Goal: Task Accomplishment & Management: Manage account settings

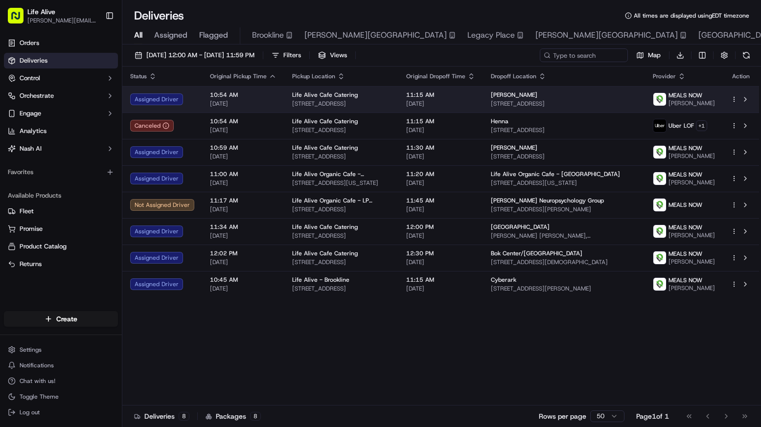
click at [612, 103] on span "[STREET_ADDRESS]" at bounding box center [564, 104] width 146 height 8
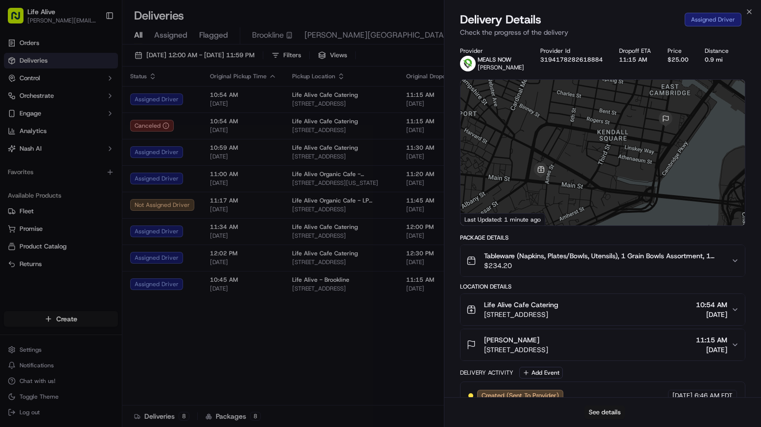
click at [603, 418] on button "See details" at bounding box center [604, 413] width 41 height 14
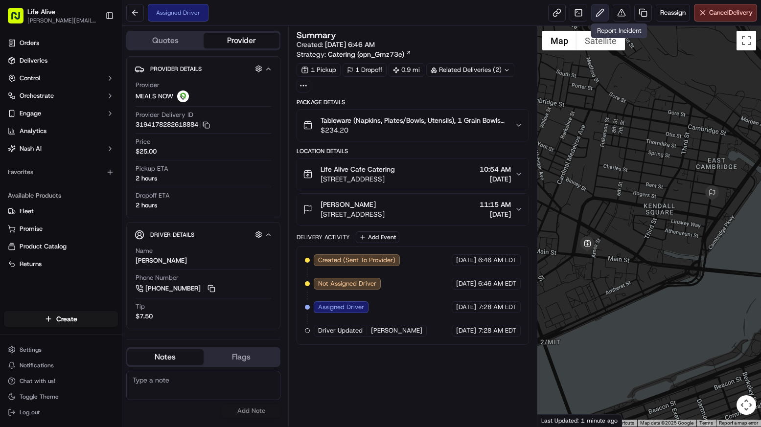
click at [601, 11] on button at bounding box center [600, 13] width 18 height 18
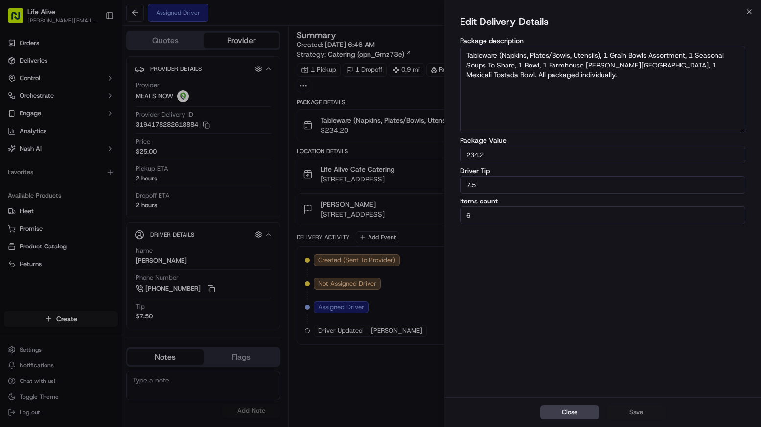
click at [565, 180] on input "7.5" at bounding box center [602, 185] width 285 height 18
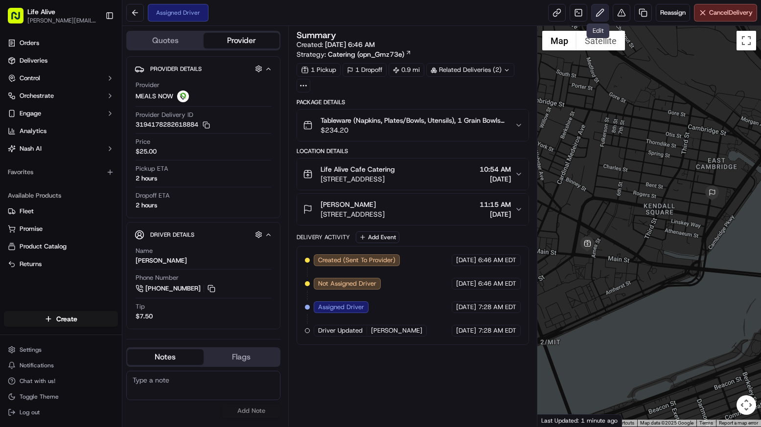
click at [599, 17] on button at bounding box center [600, 13] width 18 height 18
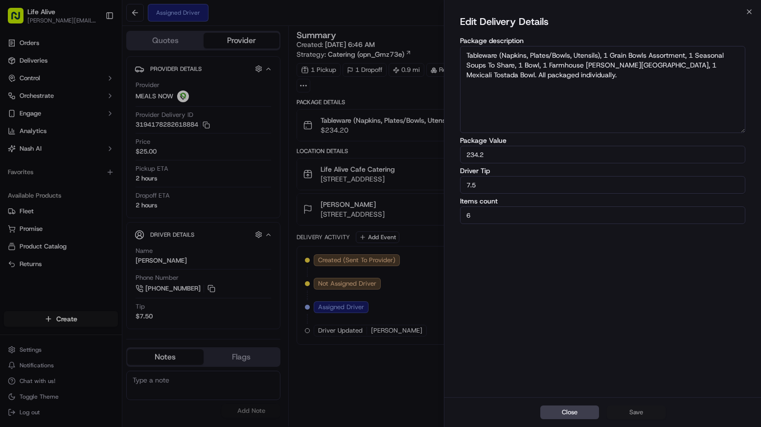
click at [536, 183] on input "7.5" at bounding box center [602, 185] width 285 height 18
type input "15"
click at [637, 414] on button "Save" at bounding box center [636, 413] width 59 height 14
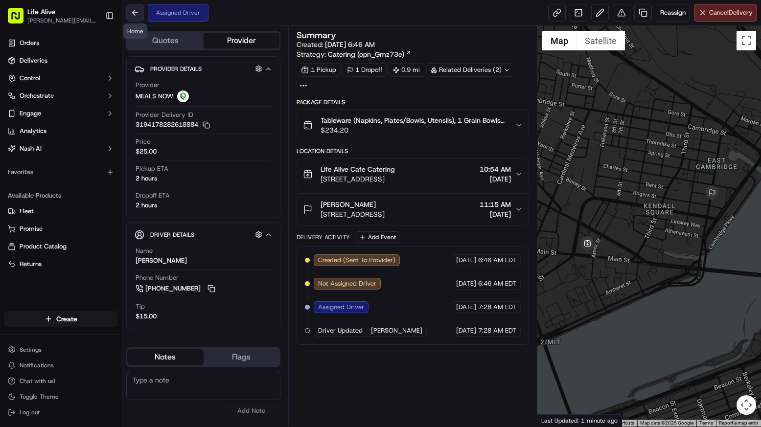
click at [136, 12] on button at bounding box center [135, 13] width 18 height 18
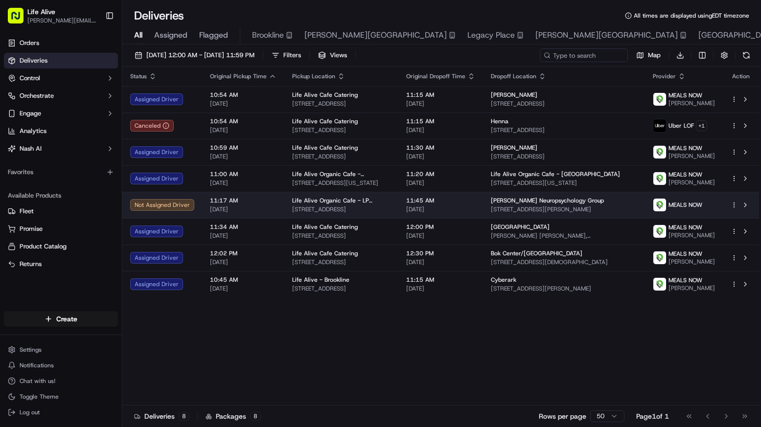
click at [628, 202] on div "[PERSON_NAME] Neuropsychology Group" at bounding box center [564, 201] width 146 height 8
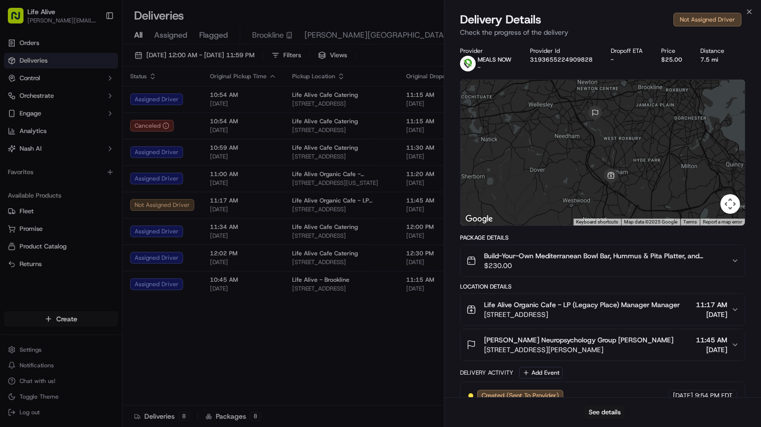
click at [602, 405] on div "See details" at bounding box center [602, 412] width 317 height 30
click at [602, 412] on button "See details" at bounding box center [604, 413] width 41 height 14
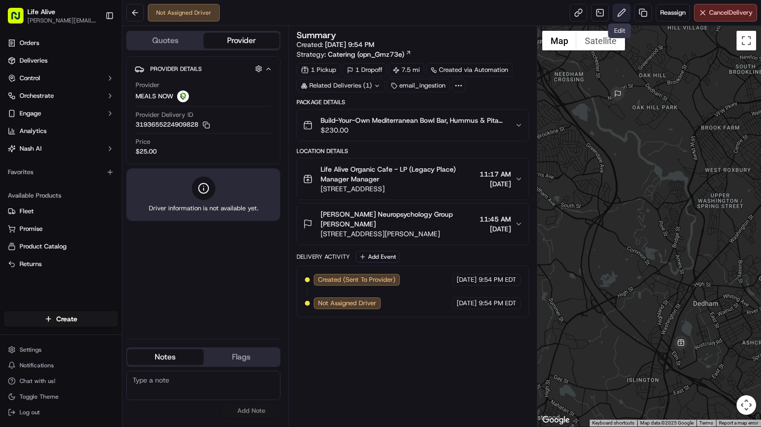
click at [616, 20] on button at bounding box center [622, 13] width 18 height 18
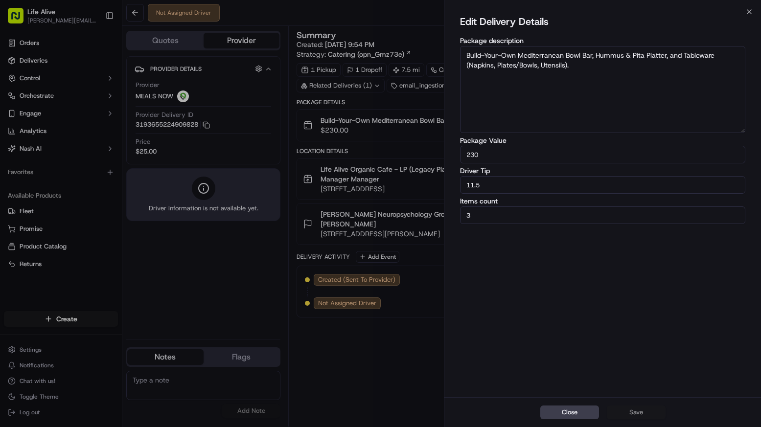
click at [520, 182] on input "11.5" at bounding box center [602, 185] width 285 height 18
type input "25"
click at [647, 413] on button "Save" at bounding box center [636, 413] width 59 height 14
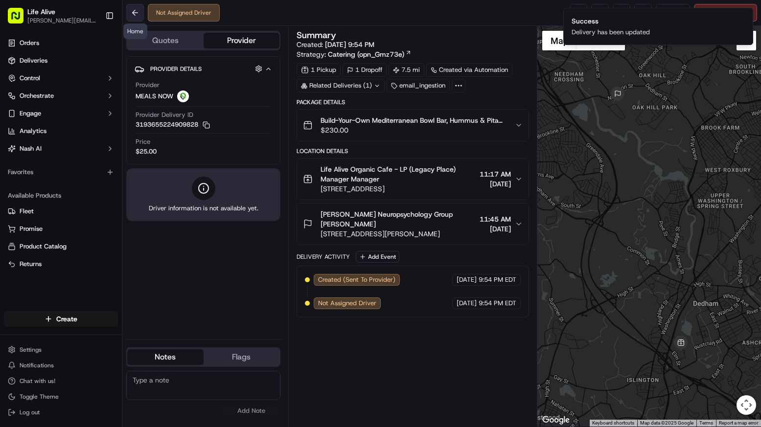
click at [128, 11] on button at bounding box center [135, 13] width 18 height 18
